Goal: Communication & Community: Answer question/provide support

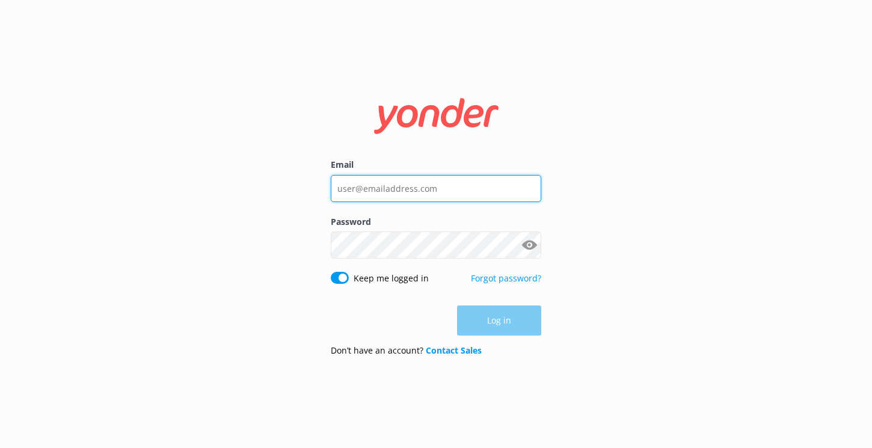
type input "reservations4@therarotongan.com"
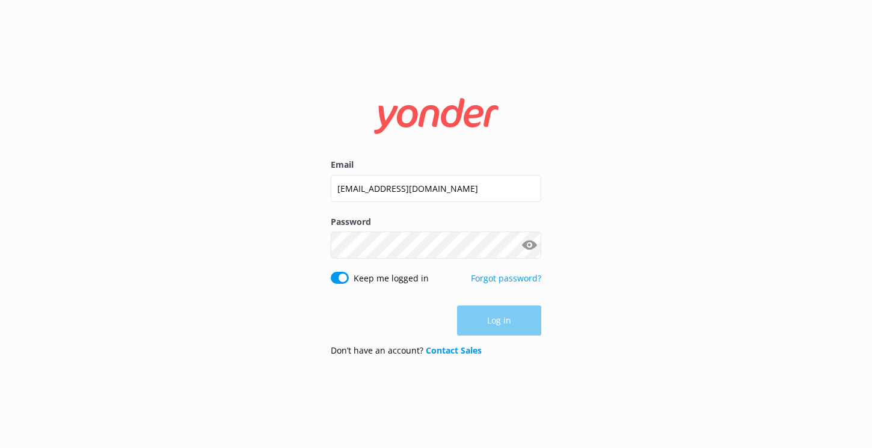
click at [489, 321] on div "Log in" at bounding box center [436, 320] width 210 height 30
click at [489, 321] on button "Log in" at bounding box center [499, 321] width 84 height 30
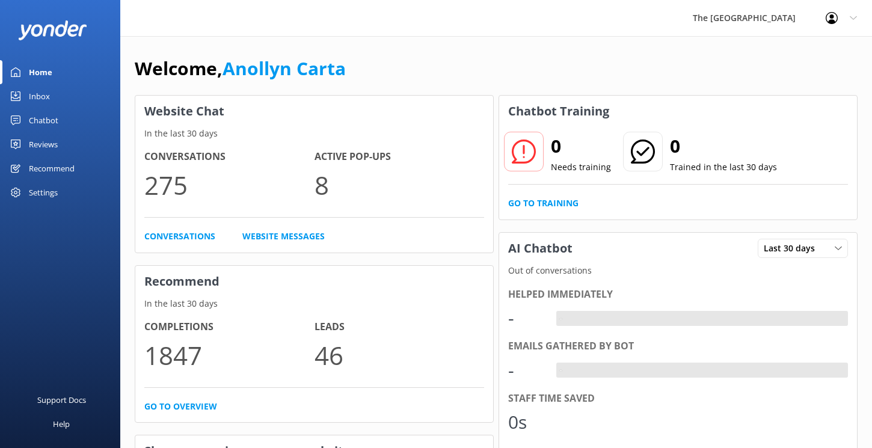
click at [45, 99] on div "Inbox" at bounding box center [39, 96] width 21 height 24
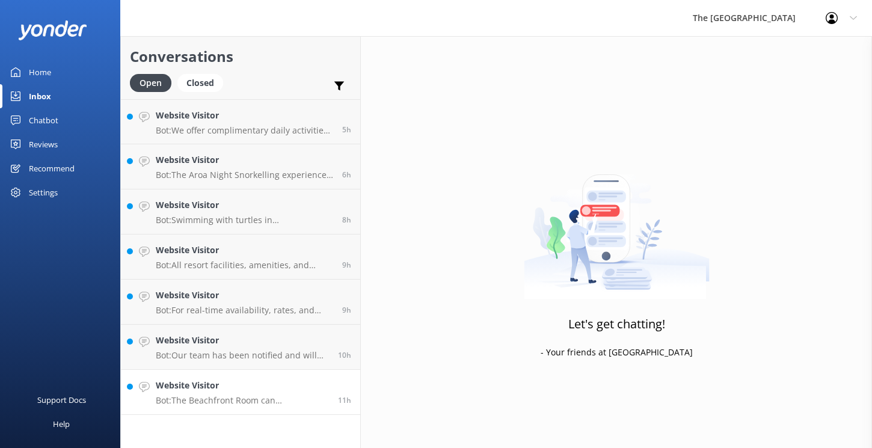
click at [224, 393] on div "Website Visitor Bot: The Beachfront Room can accommodate up to 2 adults and 2 i…" at bounding box center [242, 392] width 173 height 26
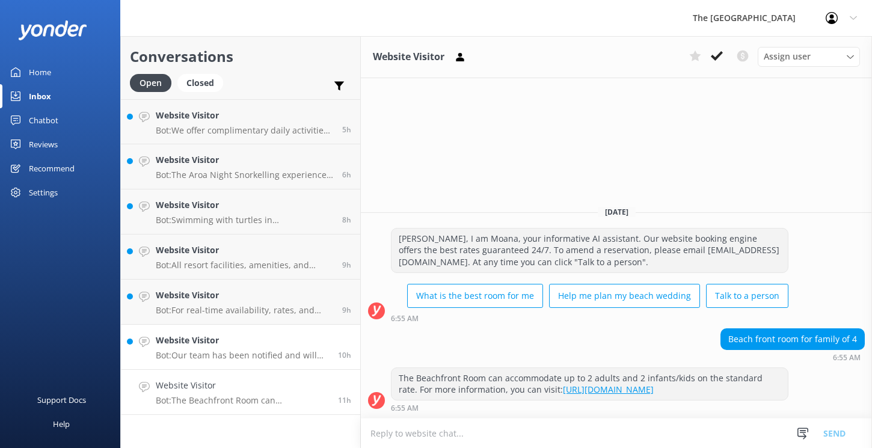
click at [234, 337] on h4 "Website Visitor" at bounding box center [242, 340] width 173 height 13
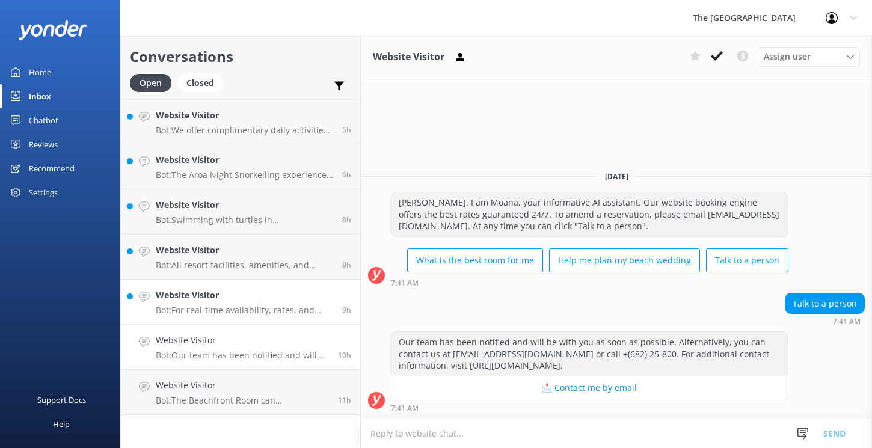
click at [240, 292] on h4 "Website Visitor" at bounding box center [244, 295] width 177 height 13
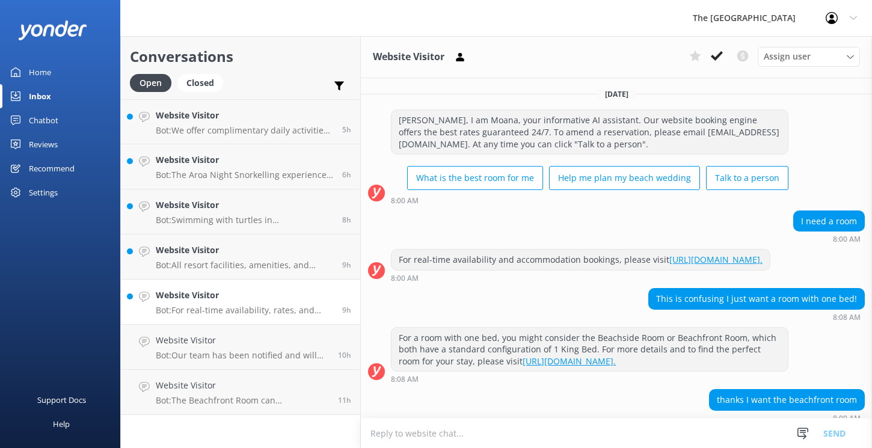
scroll to position [72, 0]
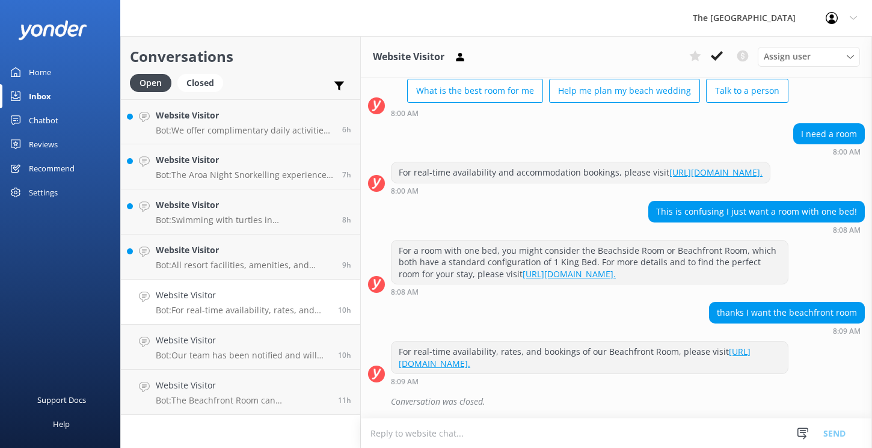
scroll to position [98, 0]
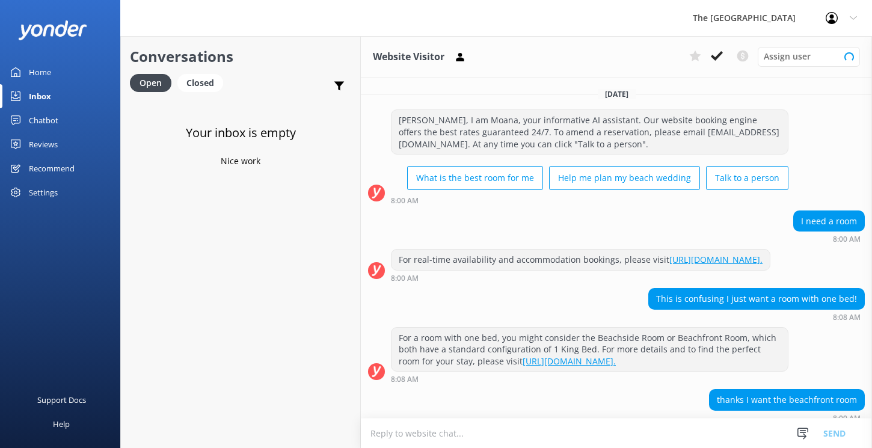
scroll to position [98, 0]
